Goal: Transaction & Acquisition: Obtain resource

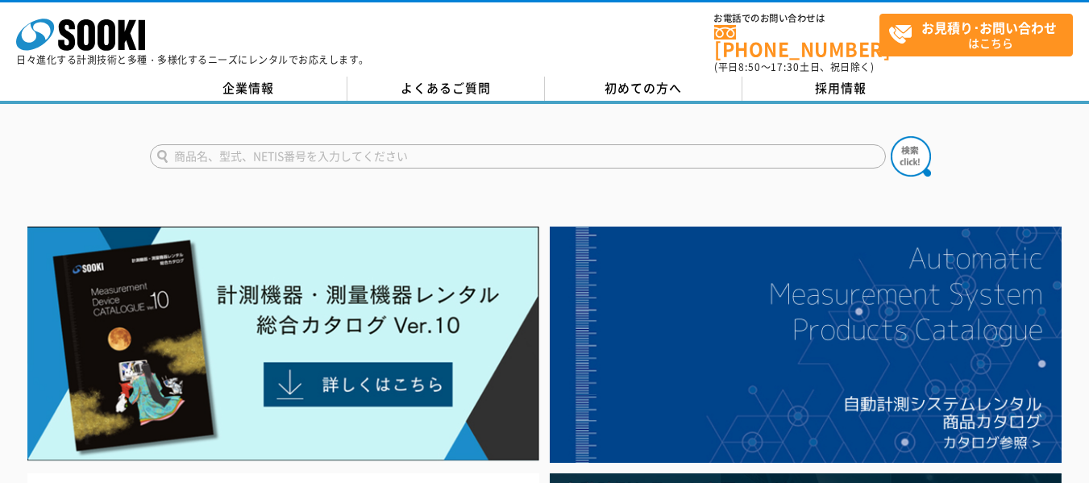
click at [218, 145] on input "text" at bounding box center [518, 156] width 736 height 24
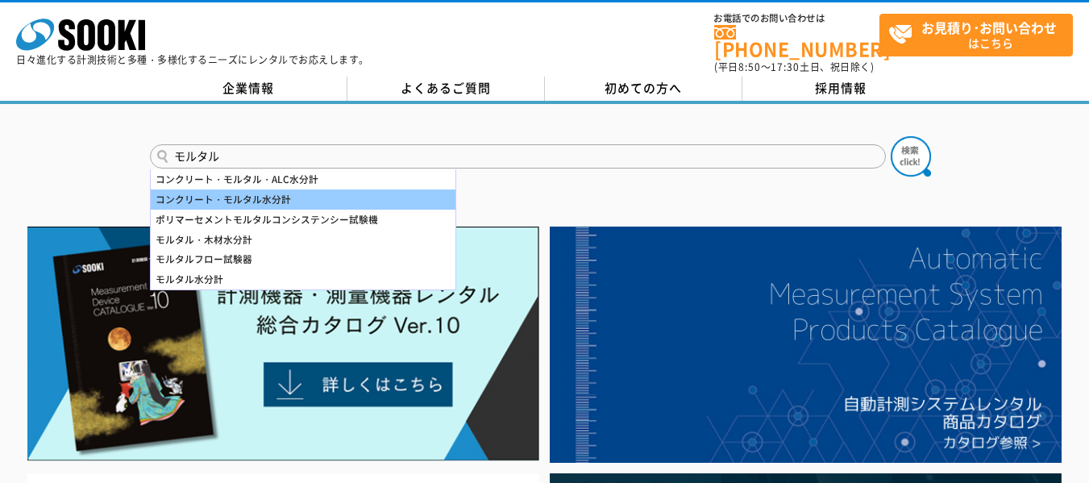
click at [221, 189] on div "コンクリート・モルタル水分計" at bounding box center [303, 199] width 305 height 20
type input "コンクリート・モルタル水分計"
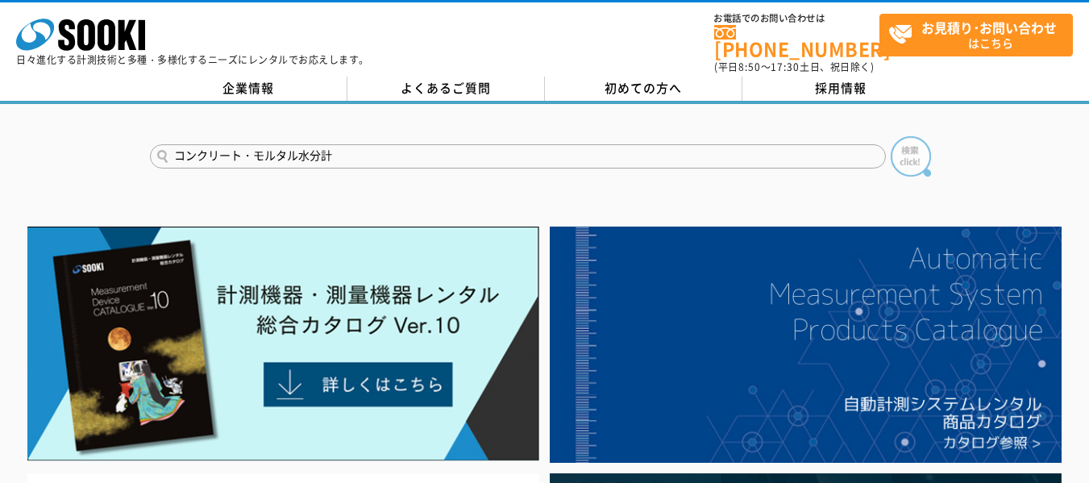
click at [910, 143] on img at bounding box center [911, 156] width 40 height 40
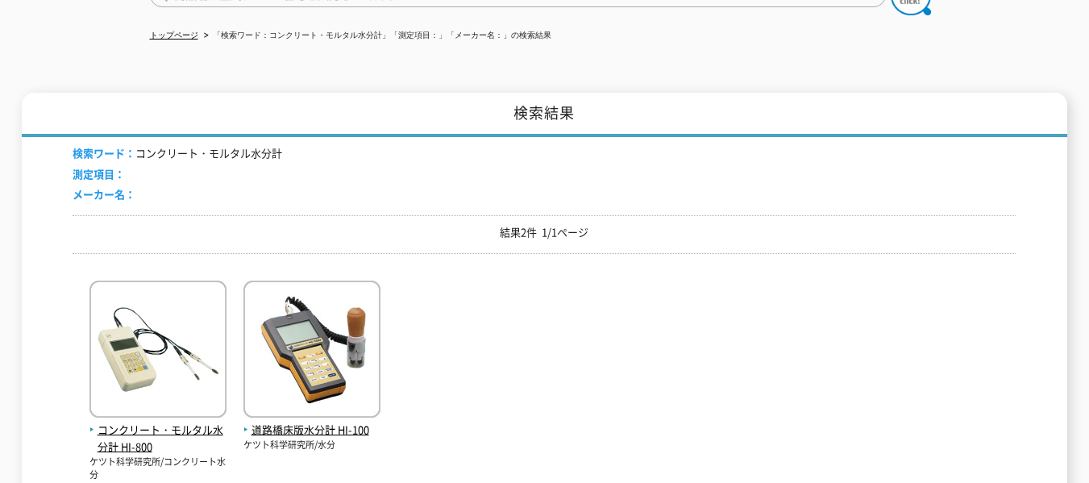
scroll to position [322, 0]
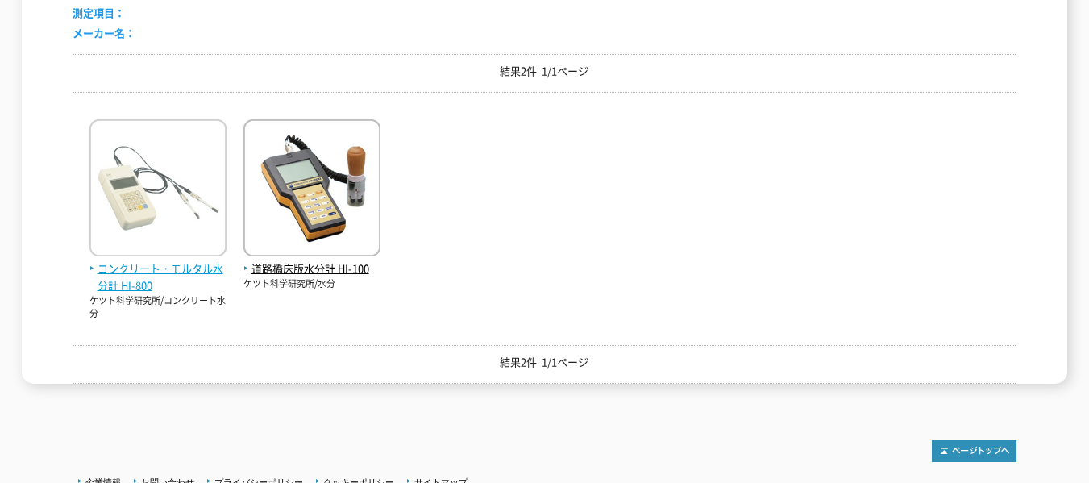
click at [116, 210] on img at bounding box center [157, 189] width 137 height 141
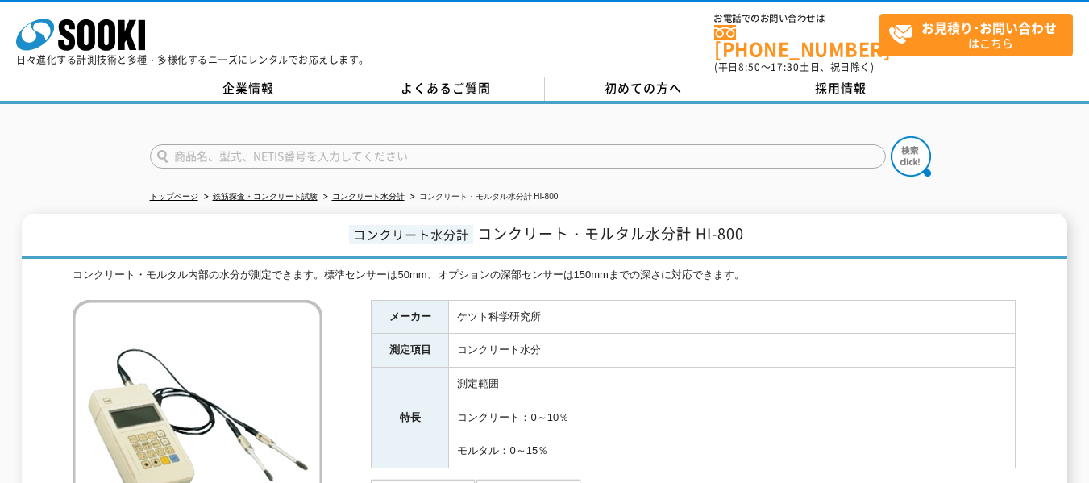
scroll to position [161, 0]
